Goal: Transaction & Acquisition: Book appointment/travel/reservation

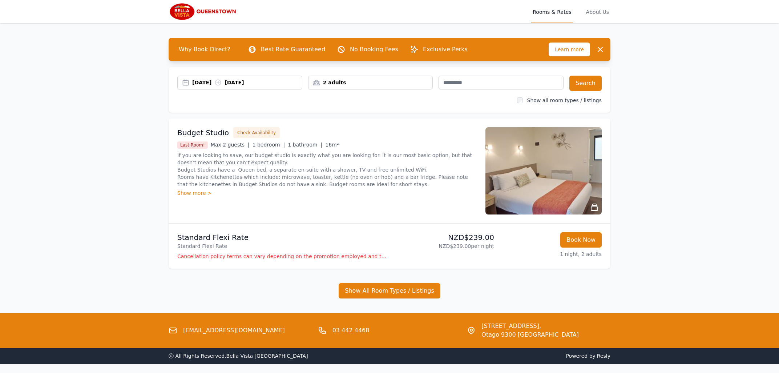
click at [221, 82] on icon at bounding box center [217, 82] width 7 height 7
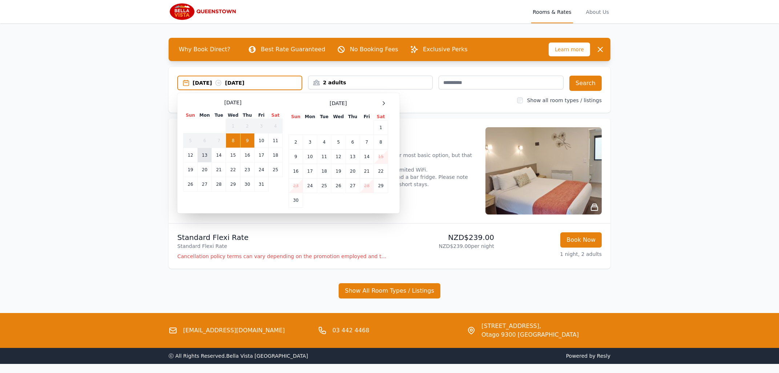
click at [206, 154] on td "13" at bounding box center [205, 155] width 14 height 15
click at [218, 154] on td "14" at bounding box center [219, 155] width 14 height 15
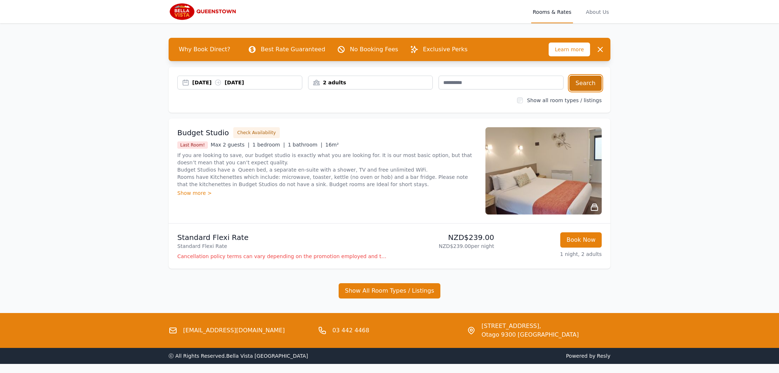
click at [580, 83] on button "Search" at bounding box center [585, 83] width 32 height 15
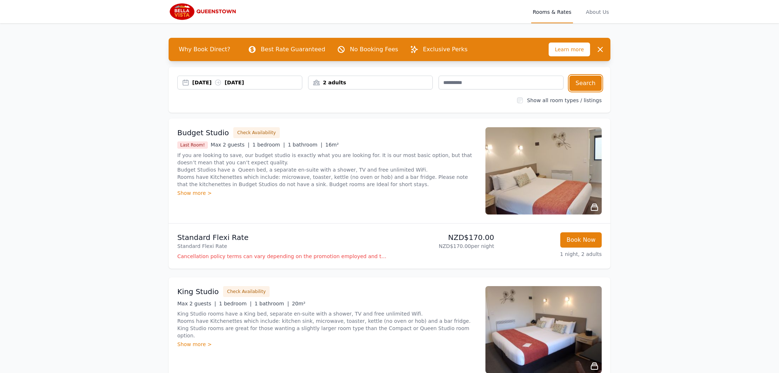
click at [332, 81] on div "2 adults" at bounding box center [370, 82] width 124 height 7
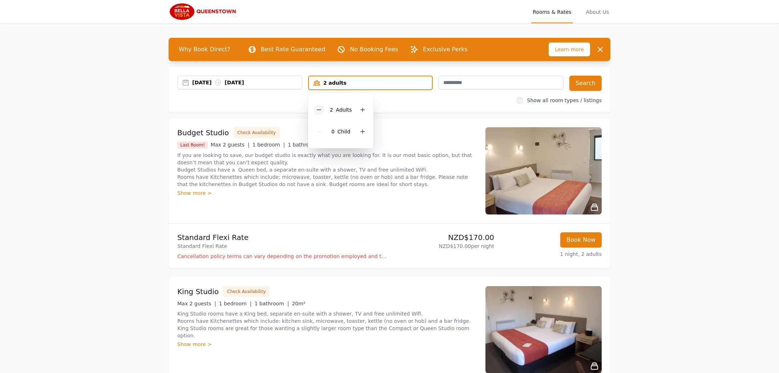
click at [319, 110] on icon at bounding box center [319, 110] width 4 height 0
click at [599, 81] on button "Search" at bounding box center [585, 83] width 32 height 15
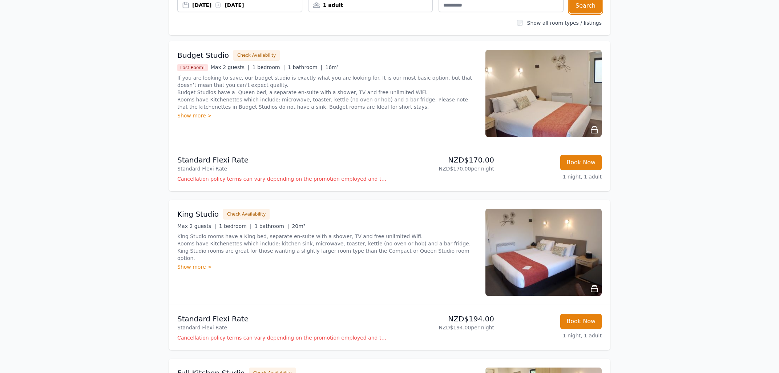
scroll to position [78, 0]
click at [564, 97] on img at bounding box center [543, 92] width 116 height 87
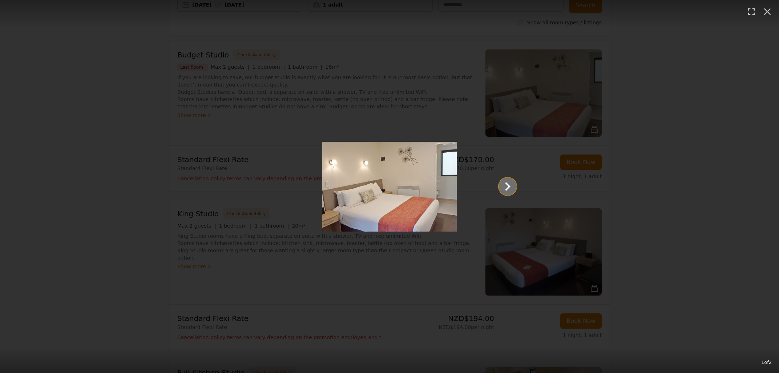
click at [508, 185] on icon "Show slide 2 of 2" at bounding box center [507, 186] width 5 height 9
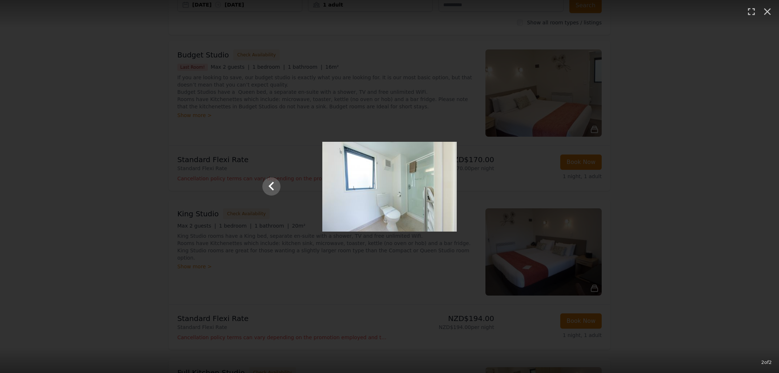
click at [508, 185] on div at bounding box center [389, 187] width 269 height 90
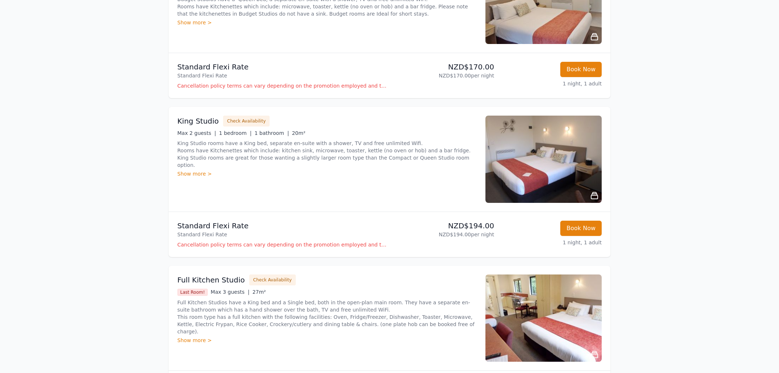
scroll to position [0, 0]
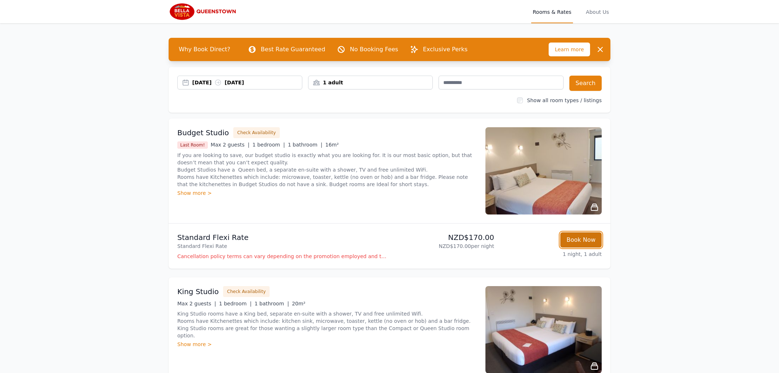
click at [587, 240] on button "Book Now" at bounding box center [580, 239] width 41 height 15
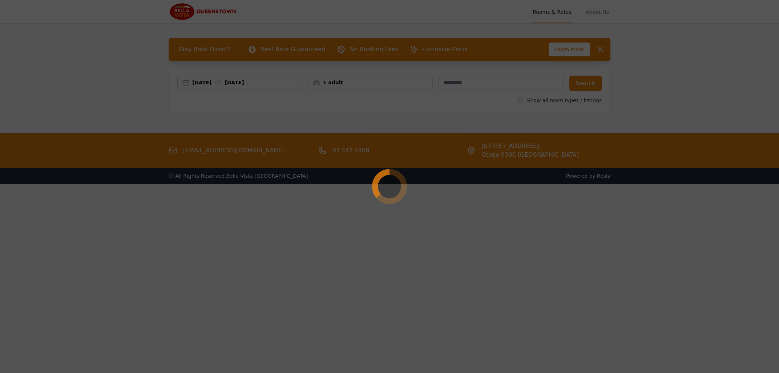
select select "**"
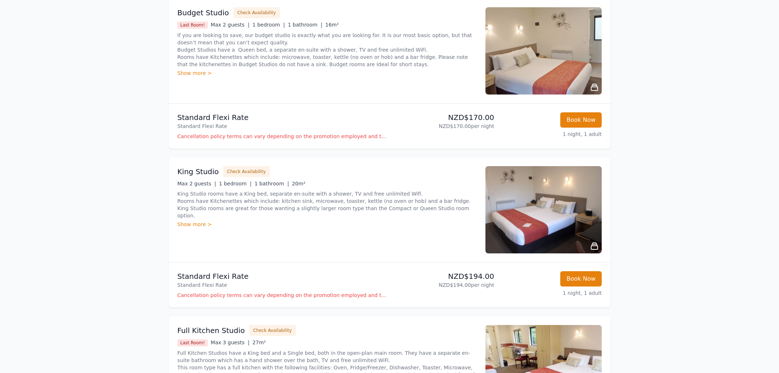
scroll to position [182, 0]
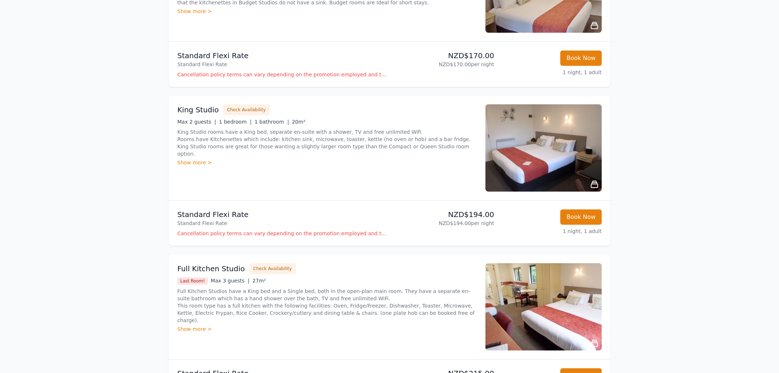
click at [593, 183] on icon at bounding box center [594, 184] width 9 height 9
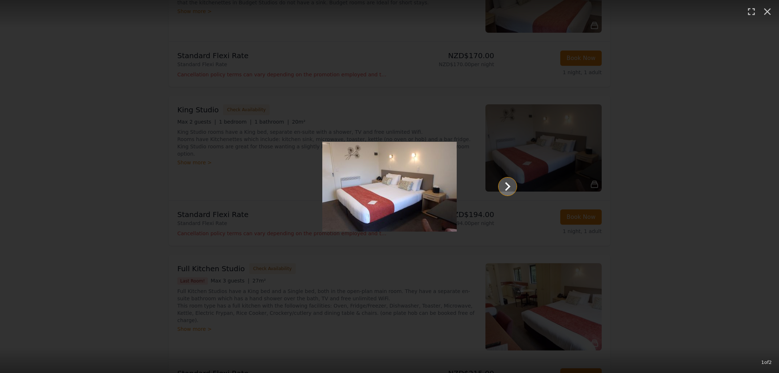
click at [510, 183] on icon "Show slide 2 of 2" at bounding box center [507, 186] width 17 height 17
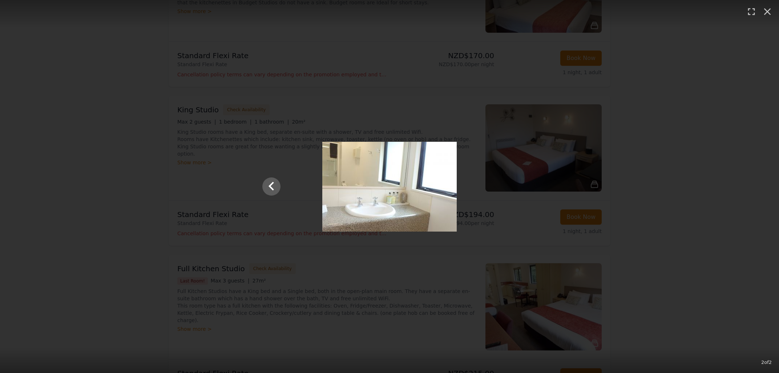
click at [510, 185] on div at bounding box center [389, 187] width 269 height 90
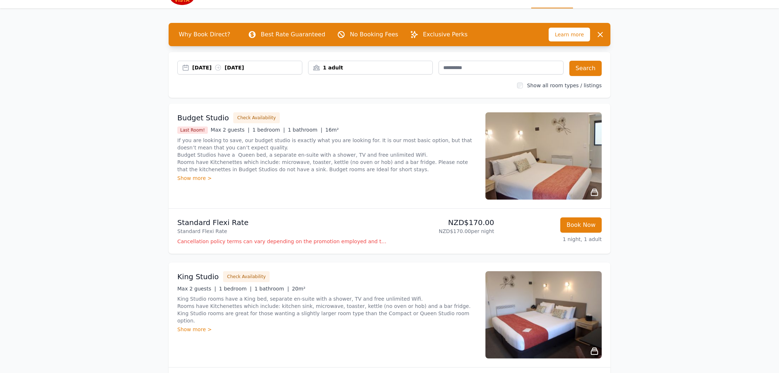
scroll to position [0, 0]
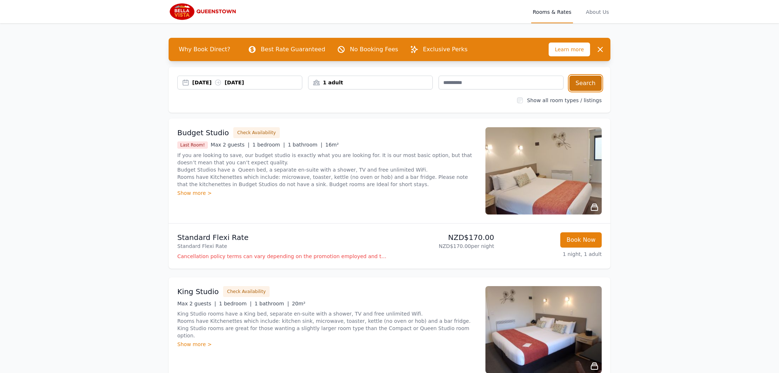
click at [591, 82] on button "Search" at bounding box center [585, 83] width 32 height 15
click at [258, 131] on button "Check Availability" at bounding box center [256, 132] width 46 height 11
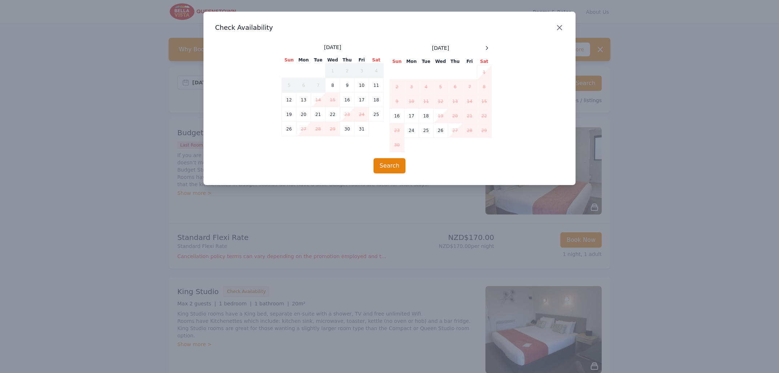
click at [560, 29] on icon "button" at bounding box center [559, 27] width 9 height 9
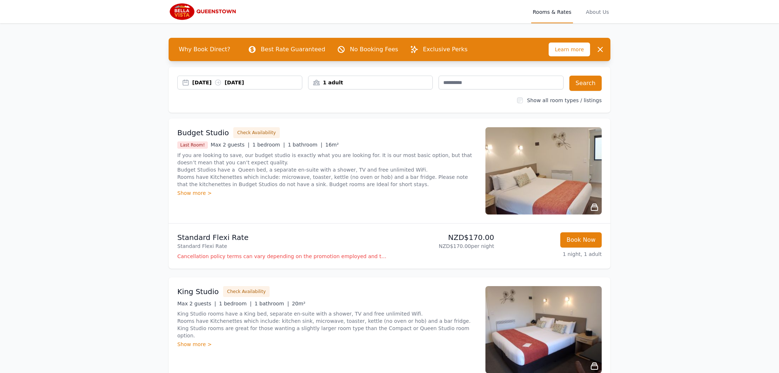
click at [221, 82] on icon at bounding box center [217, 82] width 5 height 5
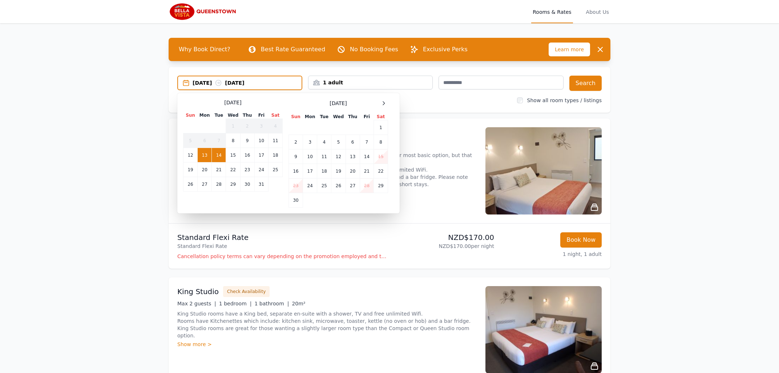
click at [220, 154] on td "14" at bounding box center [219, 155] width 14 height 15
click at [203, 153] on td "13" at bounding box center [205, 155] width 14 height 15
click at [215, 154] on td "14" at bounding box center [219, 155] width 14 height 15
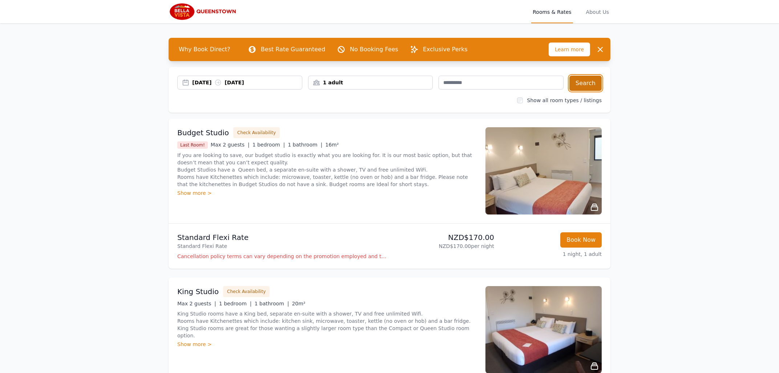
click at [585, 81] on button "Search" at bounding box center [585, 83] width 32 height 15
click at [256, 132] on button "Check Availability" at bounding box center [256, 132] width 46 height 11
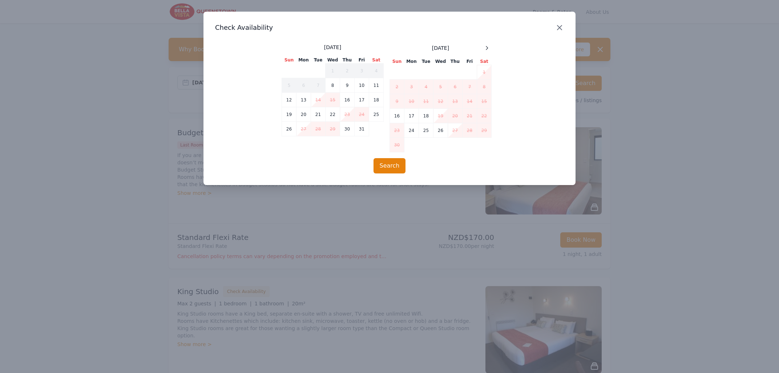
click at [556, 25] on icon "button" at bounding box center [559, 27] width 9 height 9
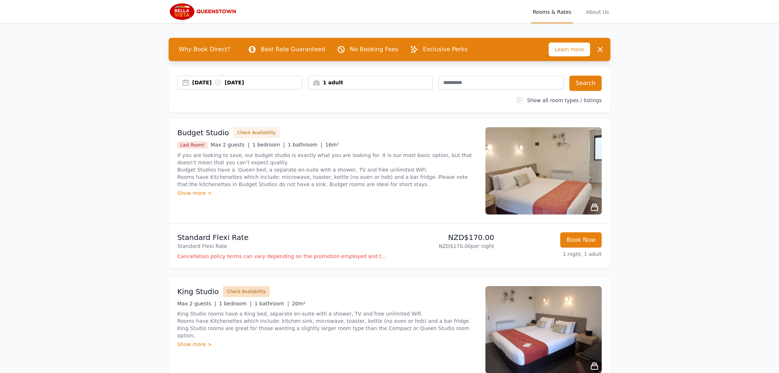
click at [247, 291] on button "Check Availability" at bounding box center [246, 291] width 46 height 11
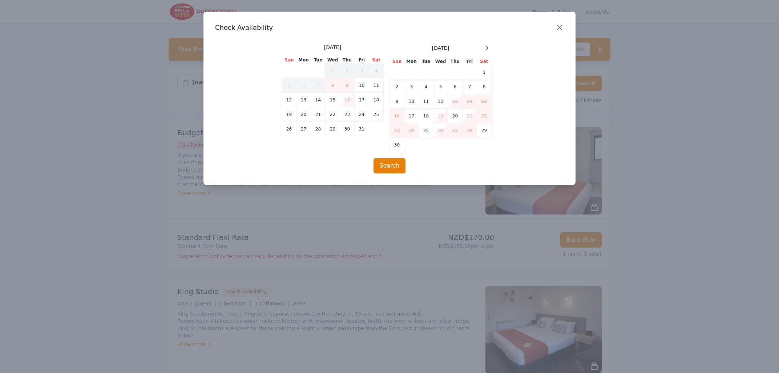
click at [557, 27] on icon "button" at bounding box center [559, 27] width 9 height 9
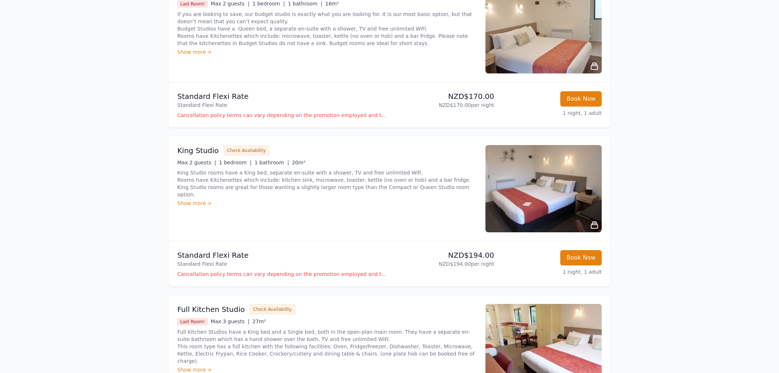
scroll to position [155, 0]
